Goal: Navigation & Orientation: Find specific page/section

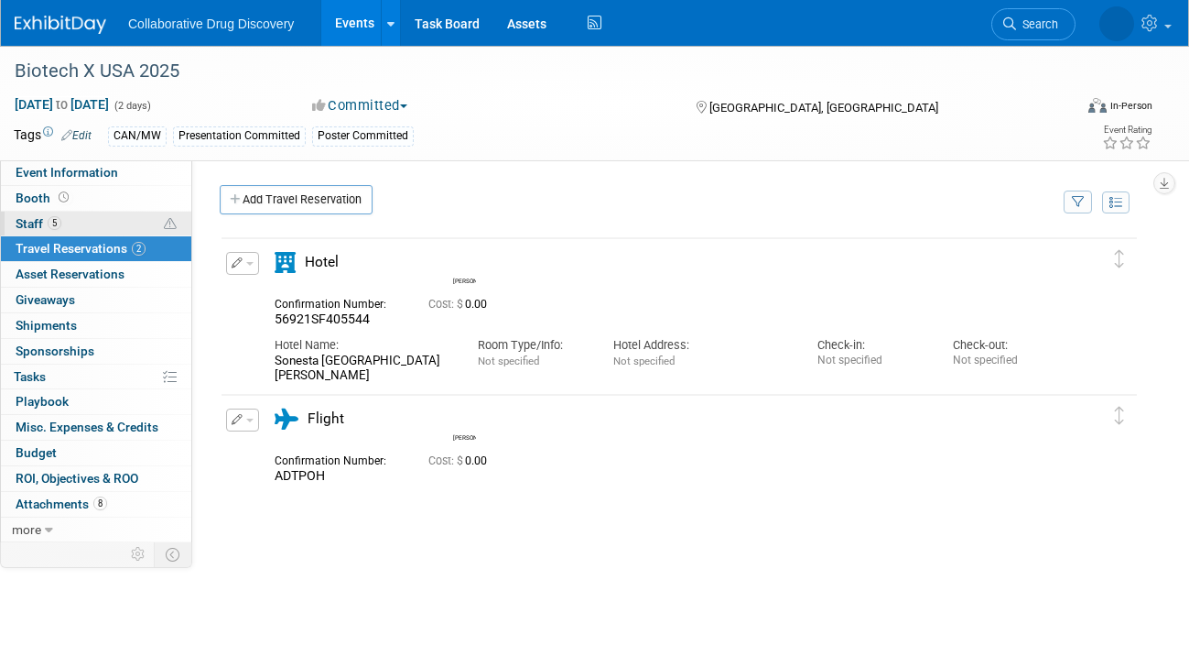
click at [72, 223] on link "5 Staff 5" at bounding box center [96, 223] width 190 height 25
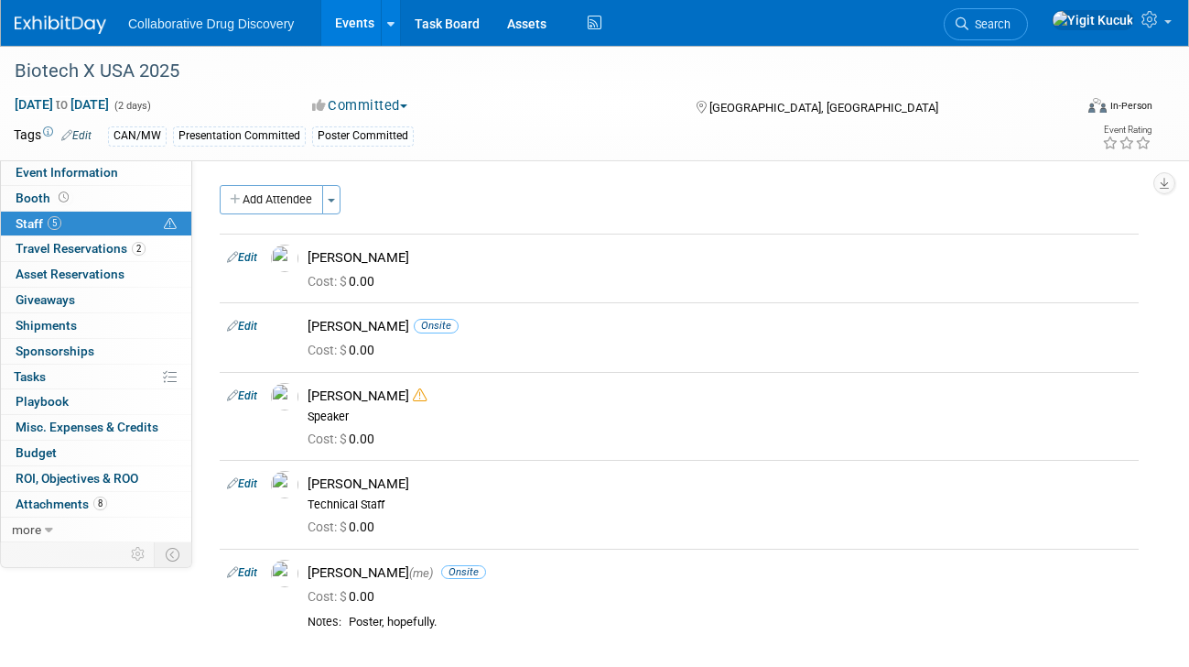
click at [459, 192] on div "Add Attendee Toggle Dropdown Quick -Tag Attendees Apply" at bounding box center [679, 199] width 919 height 29
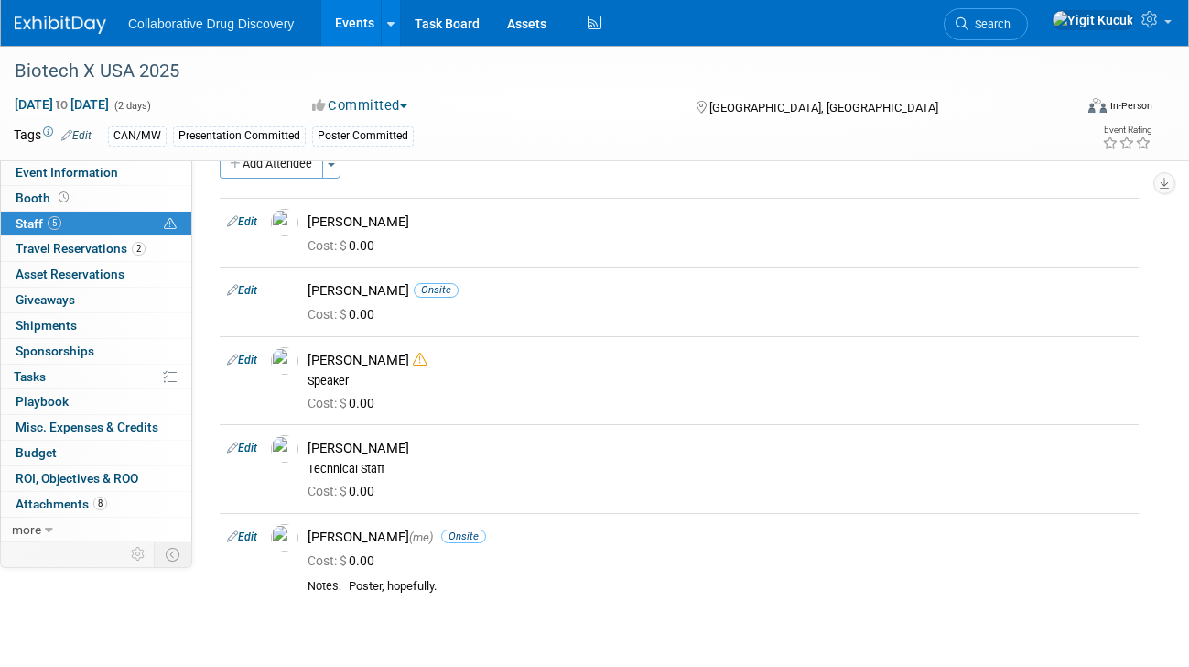
scroll to position [23, 0]
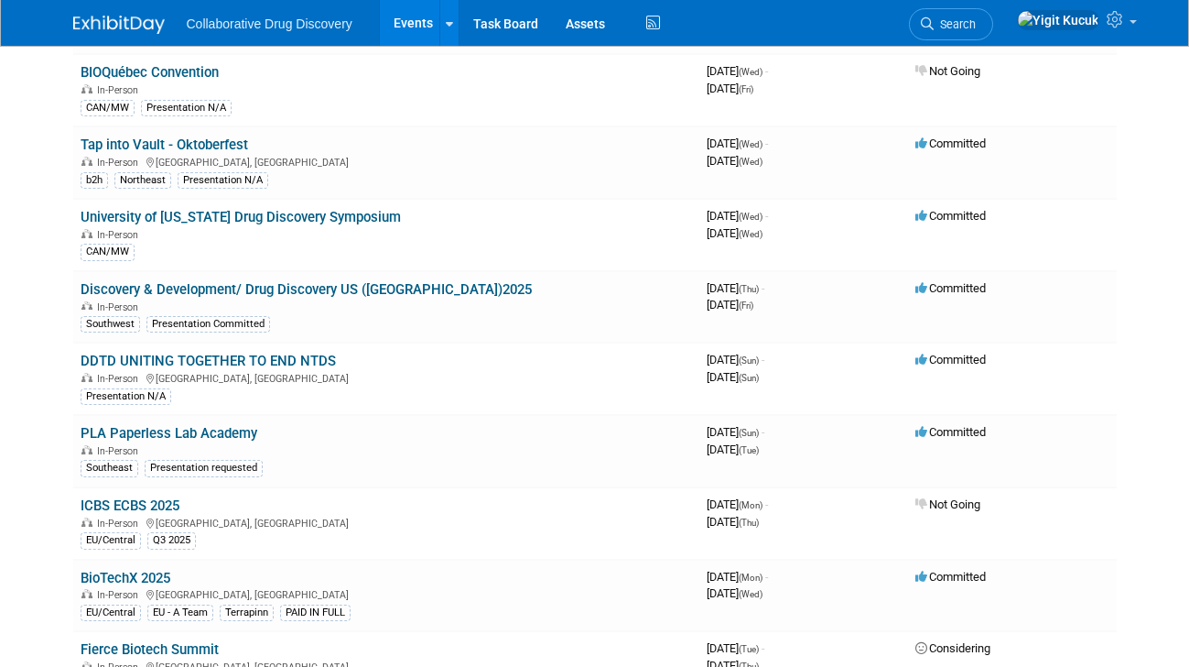
scroll to position [5071, 0]
click at [202, 282] on link "Discovery & Development/ Drug Discovery US ([GEOGRAPHIC_DATA])2025" at bounding box center [306, 290] width 451 height 16
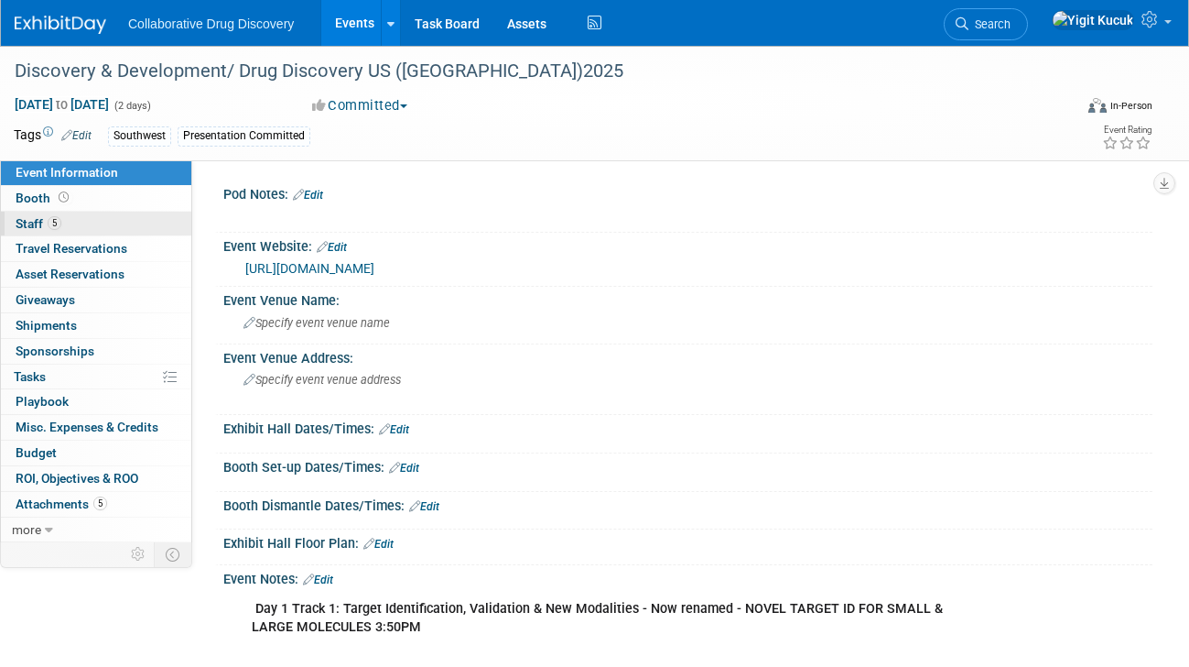
click at [85, 216] on link "5 Staff 5" at bounding box center [96, 223] width 190 height 25
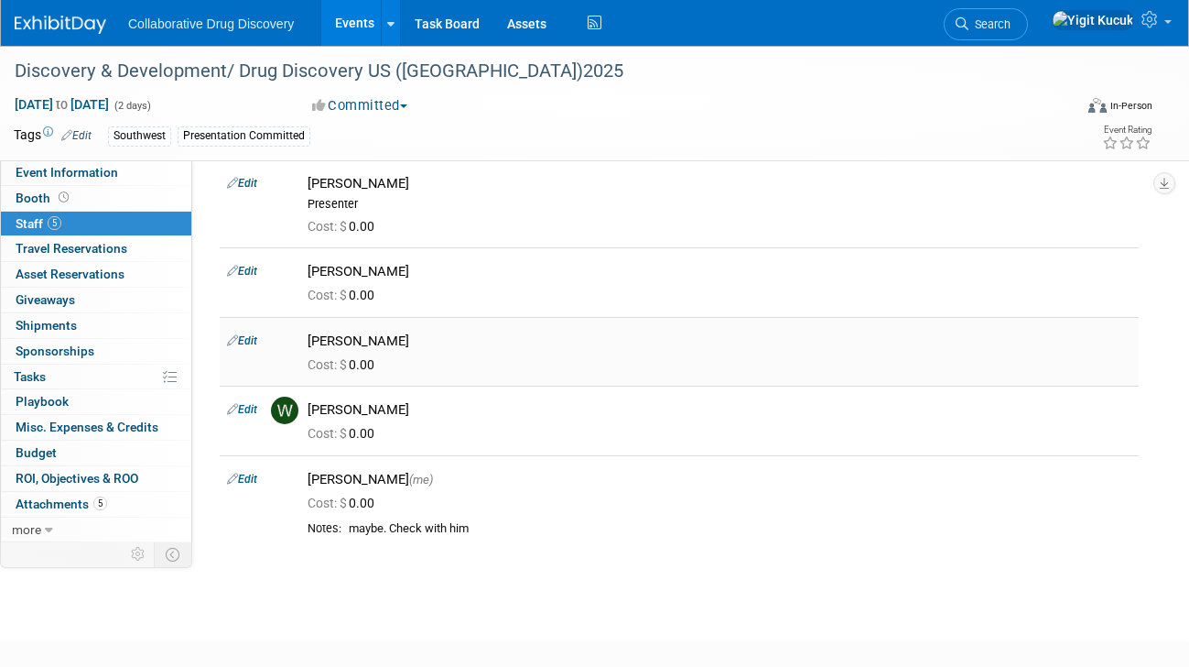
scroll to position [71, 0]
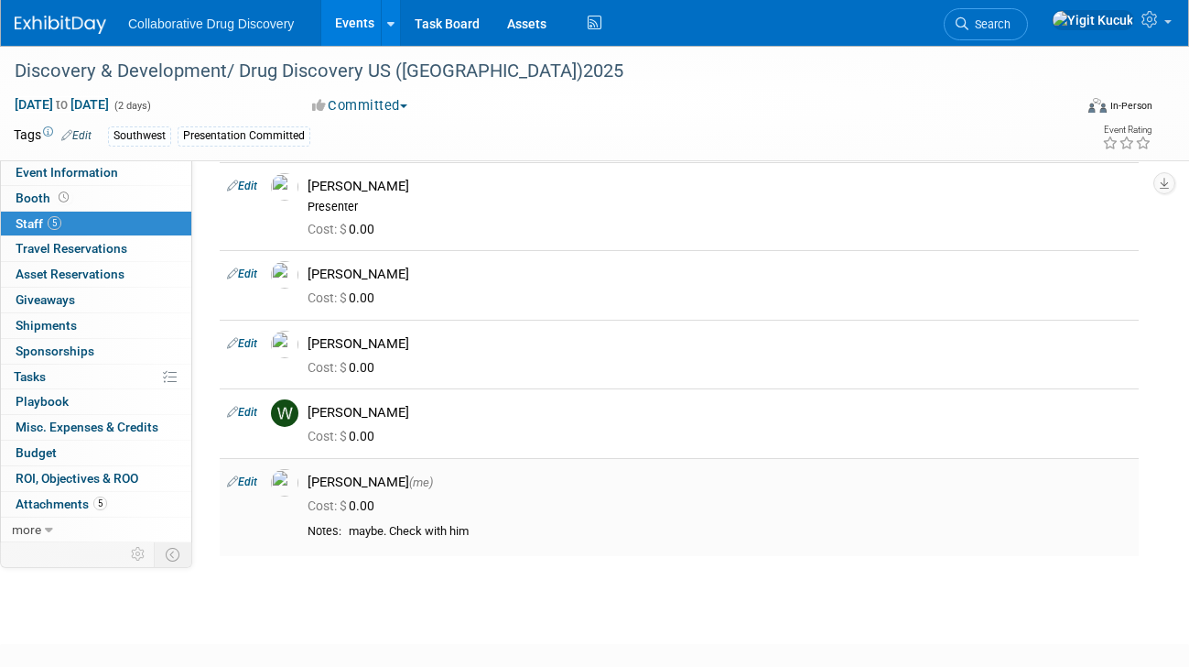
click at [528, 492] on div "Cost: $ 0.00" at bounding box center [719, 504] width 851 height 27
click at [513, 591] on div "Discovery & Development/ Drug Discovery US (San Diego)2025 Oct 2, 2025 to Oct 3…" at bounding box center [594, 292] width 1189 height 636
click at [430, 580] on div "Discovery & Development/ Drug Discovery US (San Diego)2025 Oct 2, 2025 to Oct 3…" at bounding box center [594, 292] width 1189 height 636
click at [269, 590] on div "Discovery & Development/ Drug Discovery US (San Diego)2025 Oct 2, 2025 to Oct 3…" at bounding box center [594, 292] width 1189 height 636
click at [101, 176] on span "Event Information" at bounding box center [67, 172] width 103 height 15
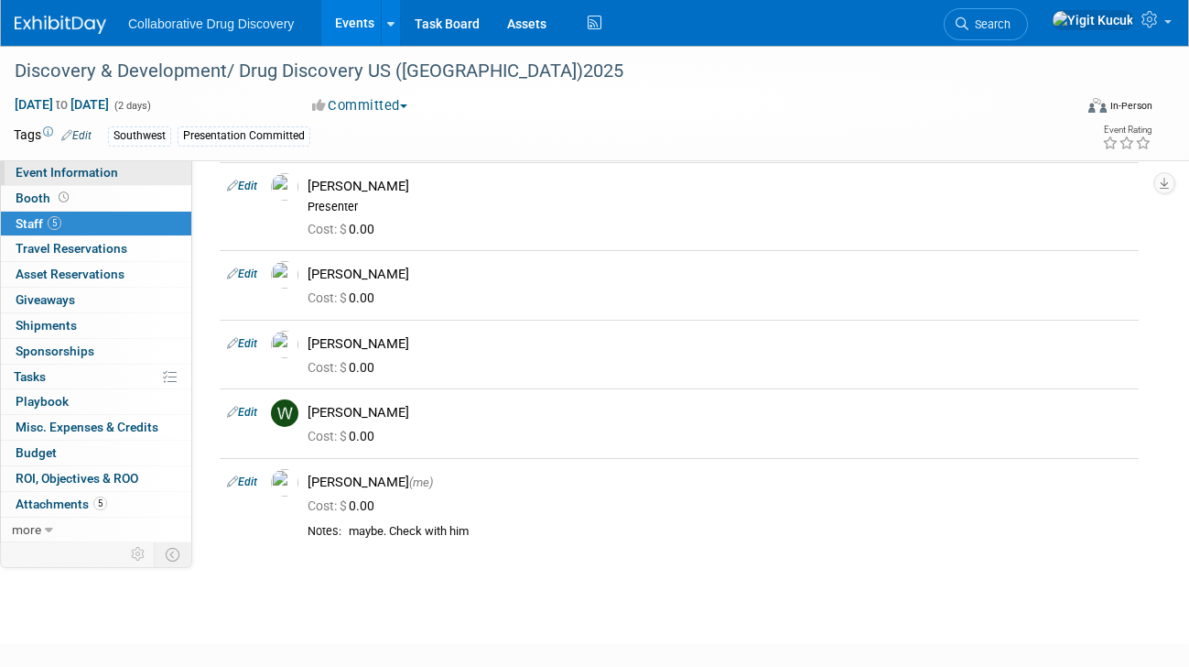
scroll to position [0, 0]
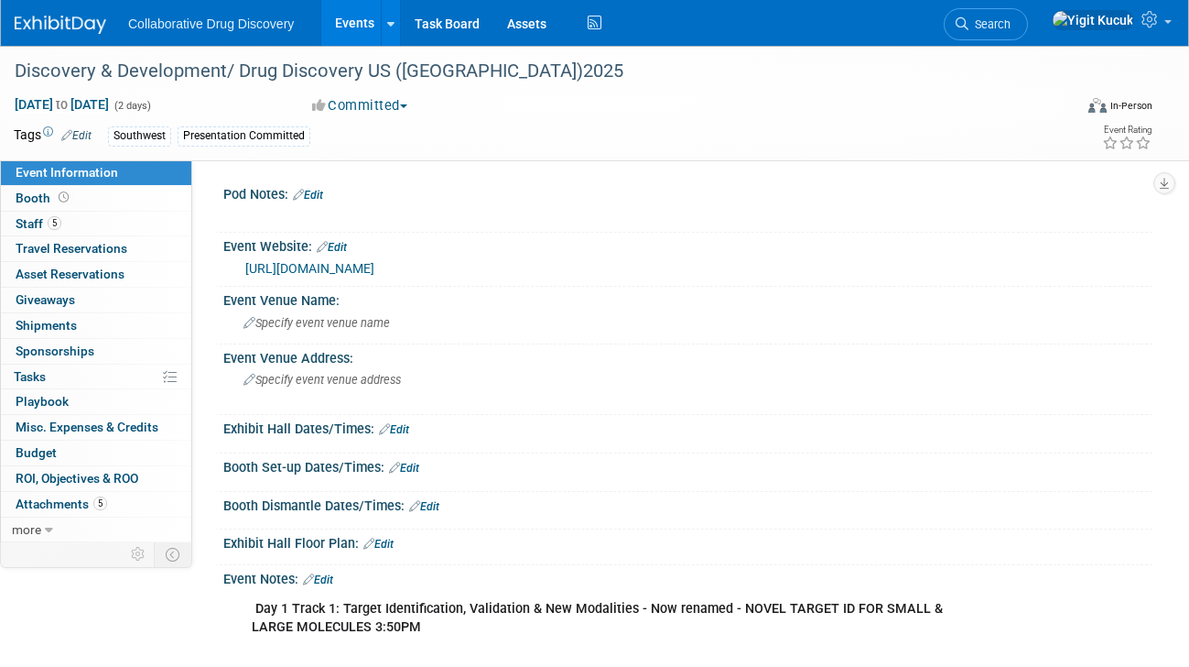
click at [466, 123] on div "Tags Edit Southwest Presentation Committed" at bounding box center [486, 136] width 945 height 27
